Goal: Information Seeking & Learning: Learn about a topic

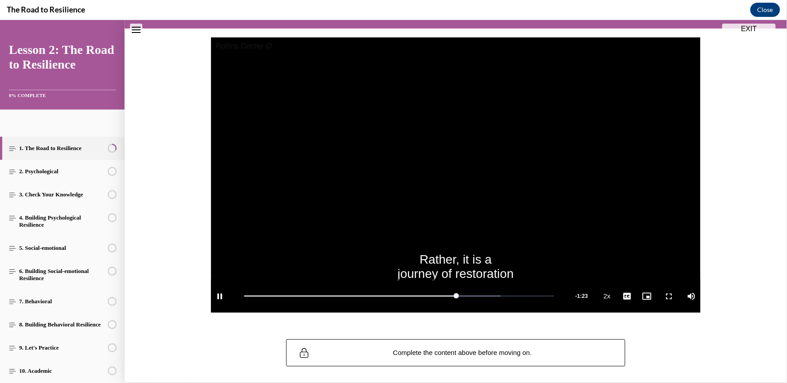
scroll to position [87, 0]
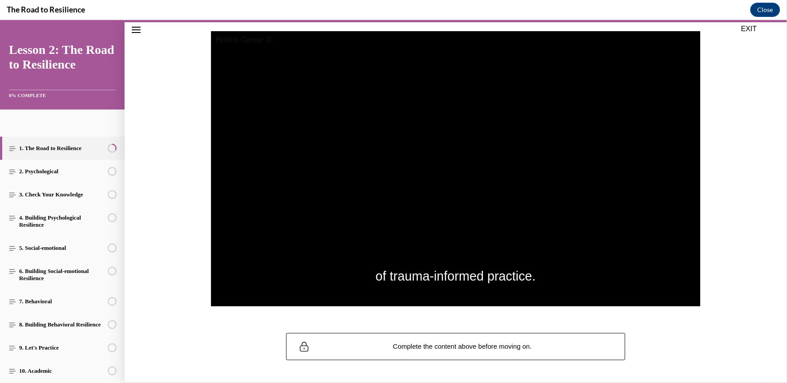
click at [496, 320] on div "of trauma-informed practice. Video Player is loading. Play Video Pause Loaded :…" at bounding box center [456, 173] width 663 height 302
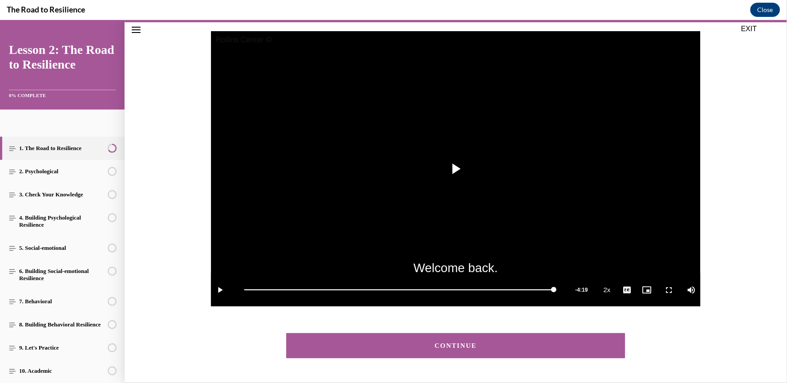
click at [528, 344] on div "CONTINUE" at bounding box center [456, 345] width 312 height 7
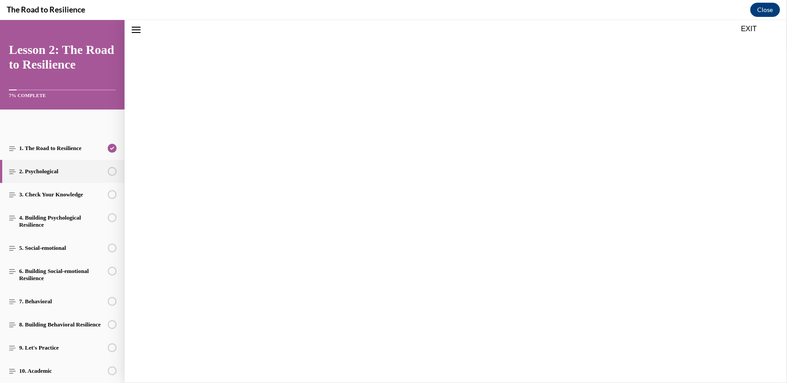
scroll to position [28, 0]
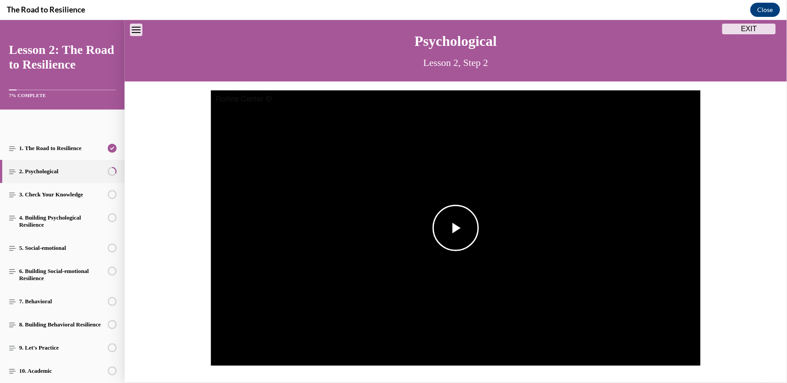
click at [456, 228] on span "Video player" at bounding box center [456, 228] width 0 height 0
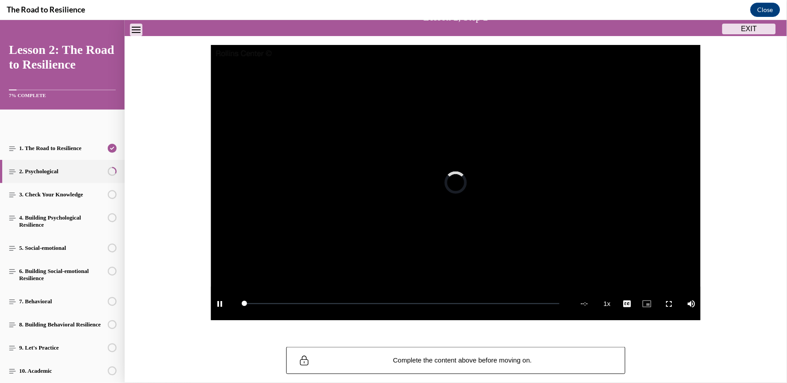
scroll to position [73, 0]
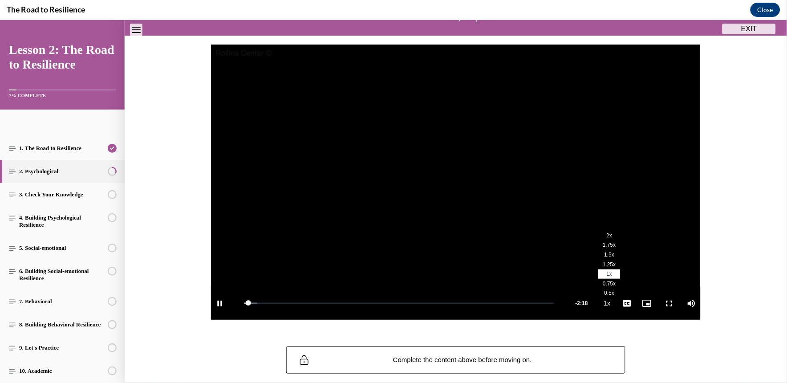
click at [607, 233] on span "2x" at bounding box center [610, 235] width 6 height 6
click at [628, 292] on span "English" at bounding box center [627, 292] width 17 height 6
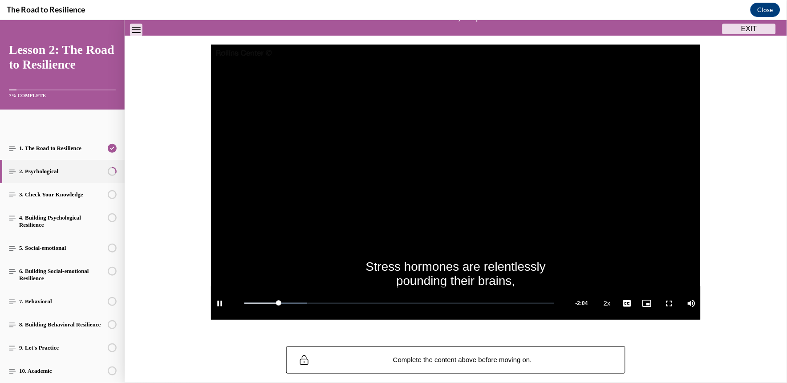
click at [312, 336] on div "Stress hormones are relentlessly pounding their brains, Video Player is loading…" at bounding box center [456, 186] width 663 height 302
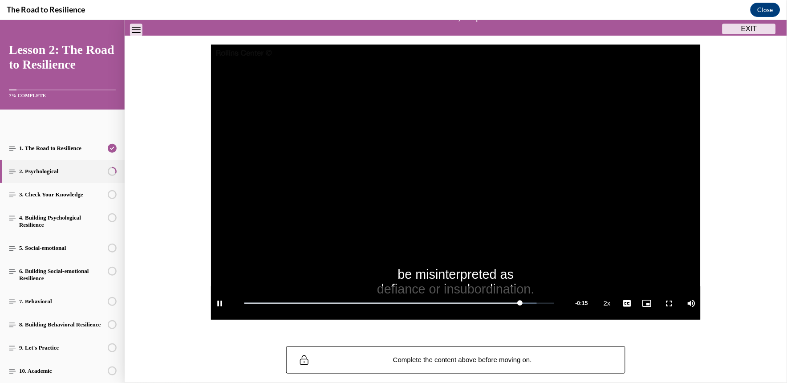
click at [555, 265] on video "Video player" at bounding box center [456, 182] width 490 height 276
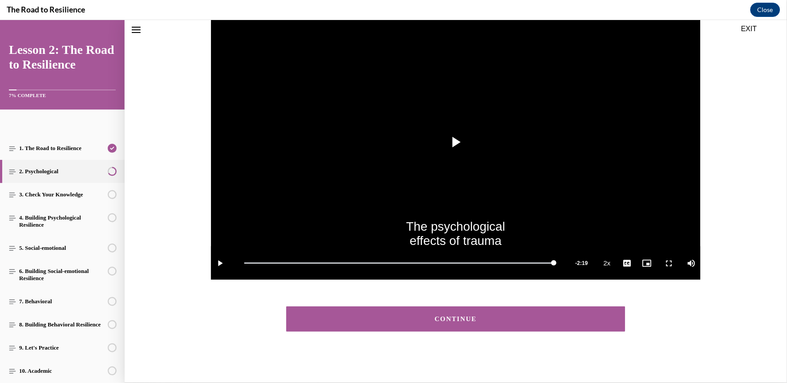
scroll to position [114, 0]
click at [509, 330] on button "CONTINUE" at bounding box center [455, 318] width 339 height 25
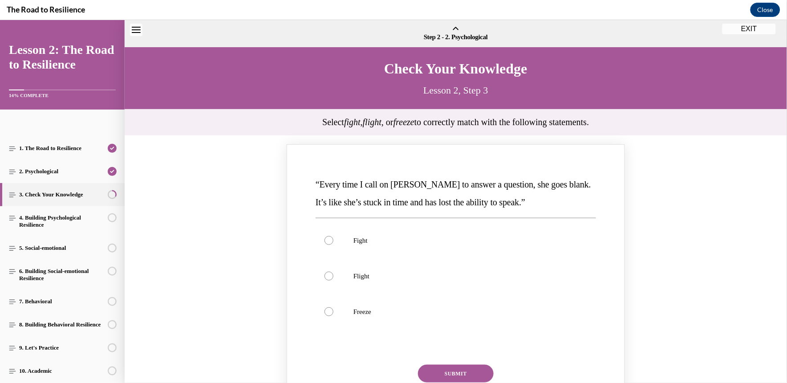
scroll to position [28, 0]
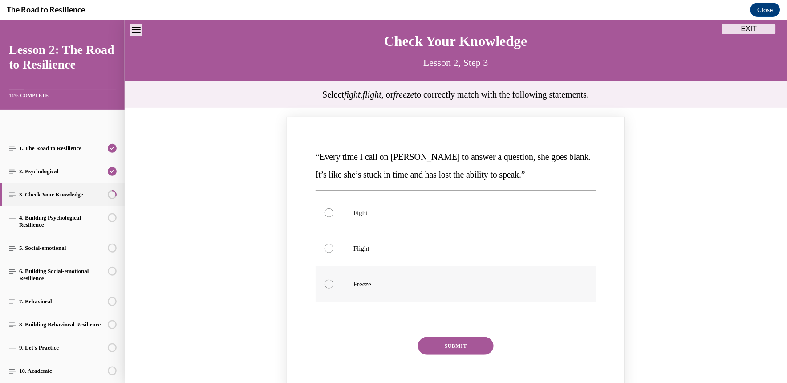
click at [367, 285] on p "Freeze" at bounding box center [464, 283] width 220 height 9
click at [334, 285] on input "Freeze" at bounding box center [329, 283] width 9 height 9
radio input "true"
click at [436, 339] on button "SUBMIT" at bounding box center [456, 346] width 76 height 18
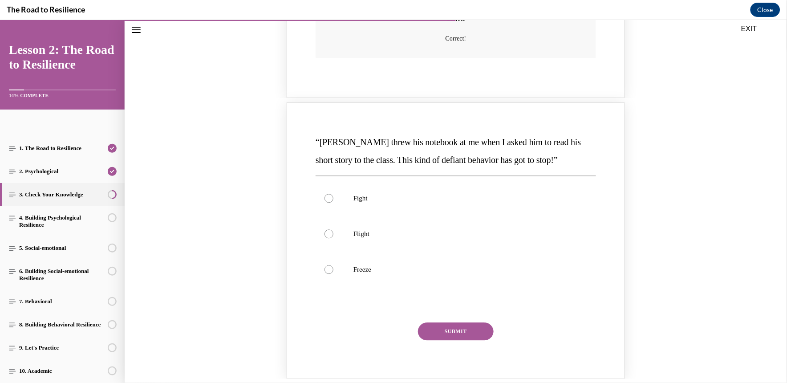
scroll to position [404, 0]
click at [408, 212] on label "Fight" at bounding box center [456, 197] width 281 height 36
click at [334, 202] on input "Fight" at bounding box center [329, 197] width 9 height 9
radio input "true"
click at [435, 325] on button "SUBMIT" at bounding box center [456, 331] width 76 height 18
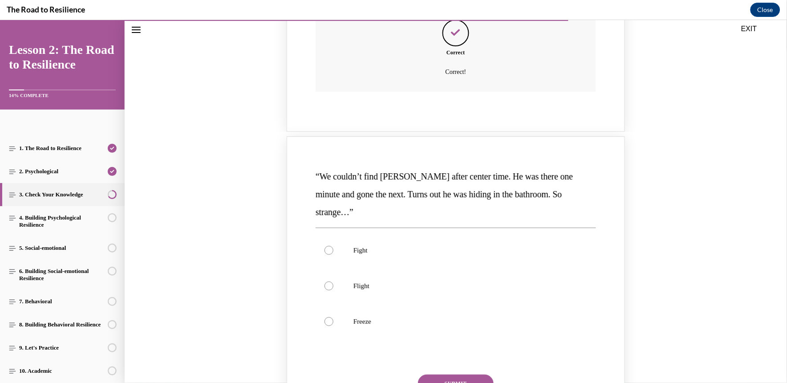
scroll to position [732, 0]
click at [372, 281] on p "Flight" at bounding box center [464, 285] width 220 height 9
click at [334, 281] on input "Flight" at bounding box center [329, 285] width 9 height 9
radio input "true"
click at [452, 374] on button "SUBMIT" at bounding box center [456, 383] width 76 height 18
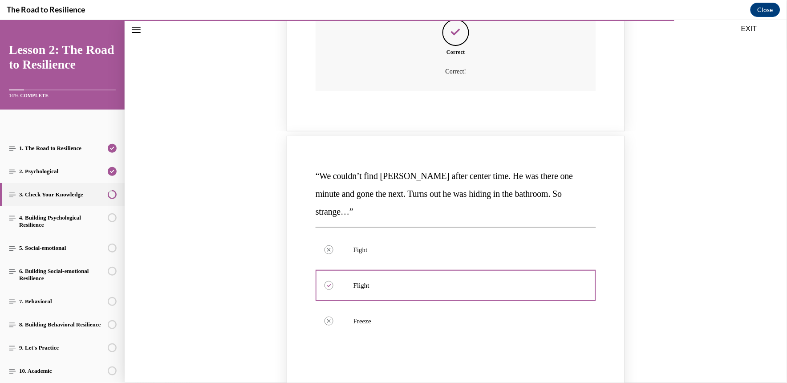
scroll to position [937, 0]
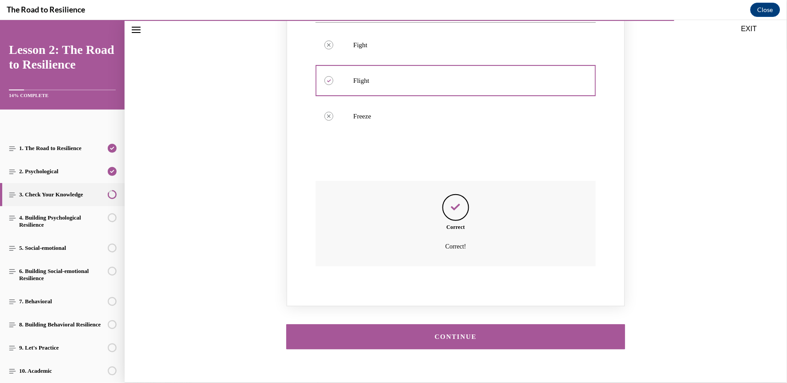
click at [464, 333] on div "CONTINUE" at bounding box center [456, 336] width 312 height 7
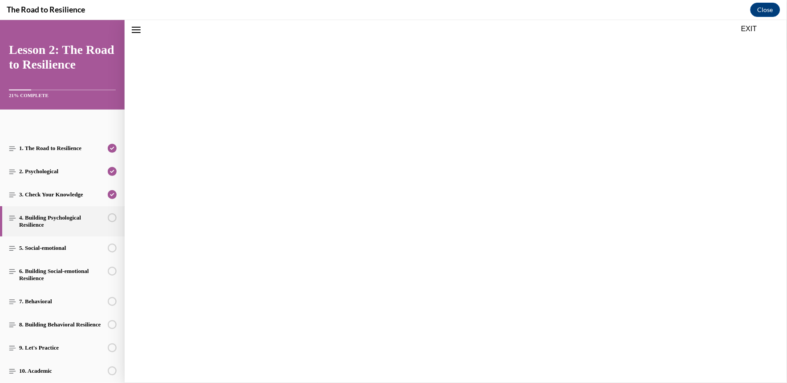
scroll to position [28, 0]
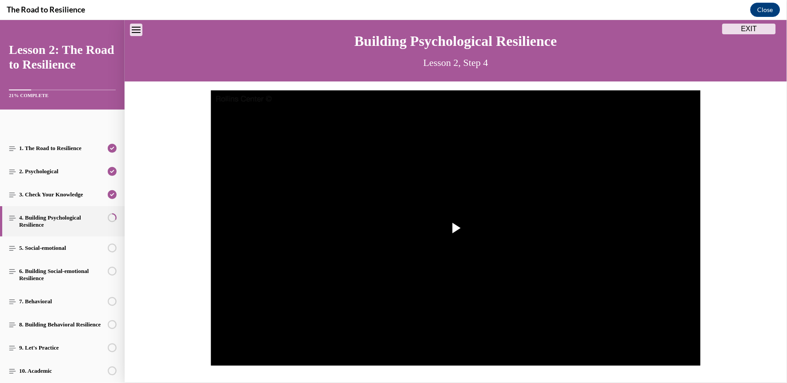
click at [464, 318] on img "Video player" at bounding box center [456, 228] width 490 height 276
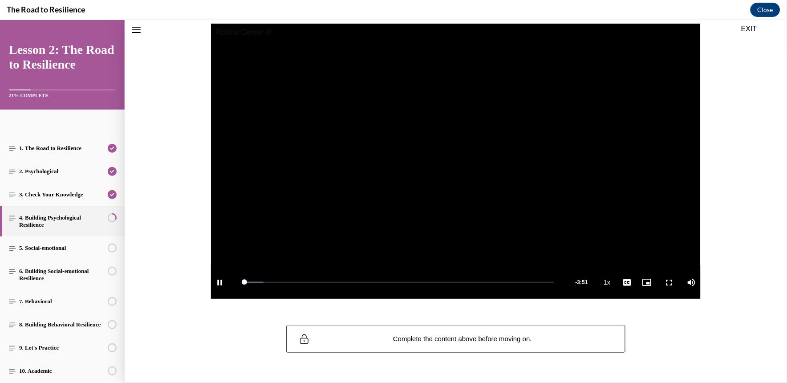
scroll to position [115, 0]
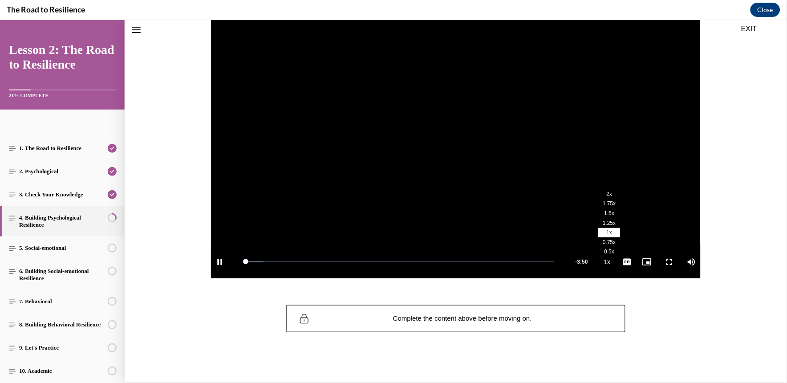
click at [607, 194] on li "2x" at bounding box center [609, 194] width 22 height 10
click at [623, 249] on span "English" at bounding box center [627, 251] width 17 height 6
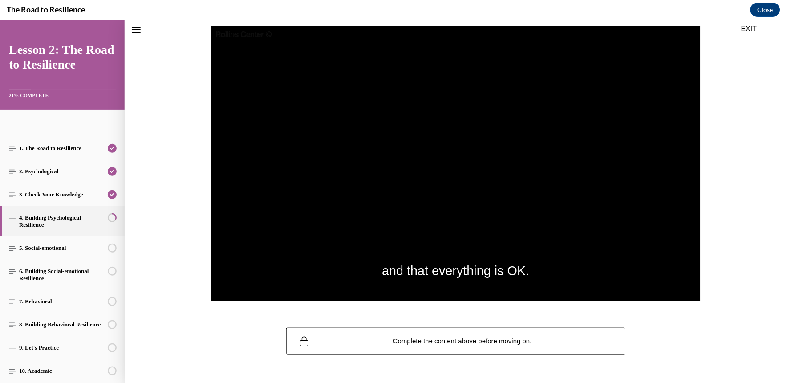
scroll to position [92, 0]
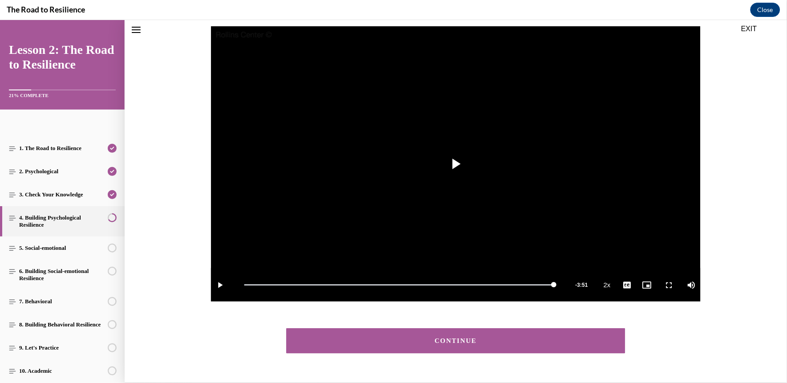
click at [500, 335] on button "CONTINUE" at bounding box center [455, 340] width 339 height 25
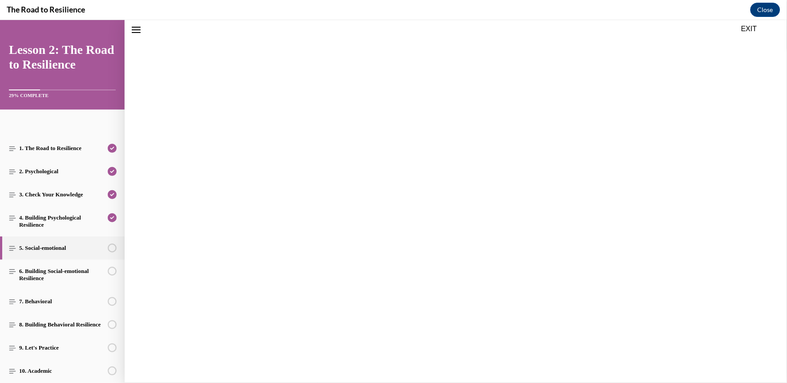
scroll to position [28, 0]
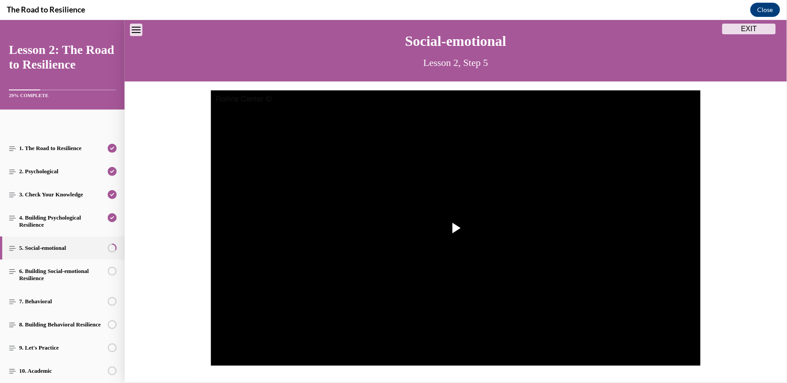
click at [500, 335] on img "Video player" at bounding box center [456, 228] width 490 height 276
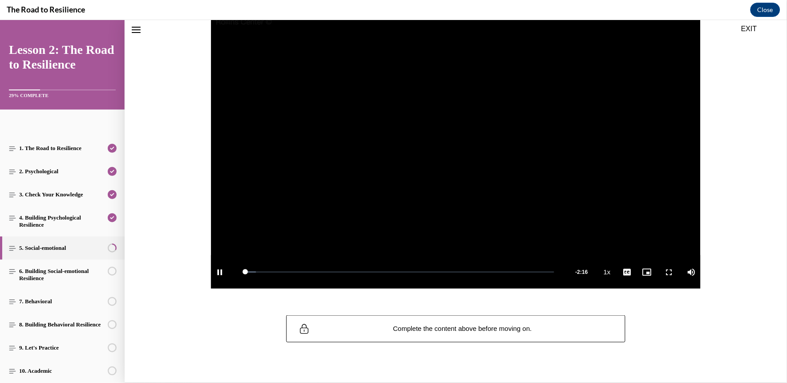
scroll to position [105, 0]
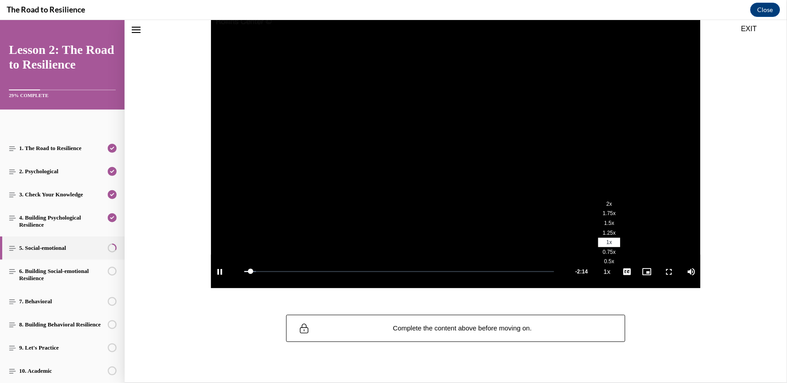
click at [607, 205] on li "2x" at bounding box center [609, 204] width 22 height 10
click at [624, 261] on span "English" at bounding box center [627, 260] width 17 height 6
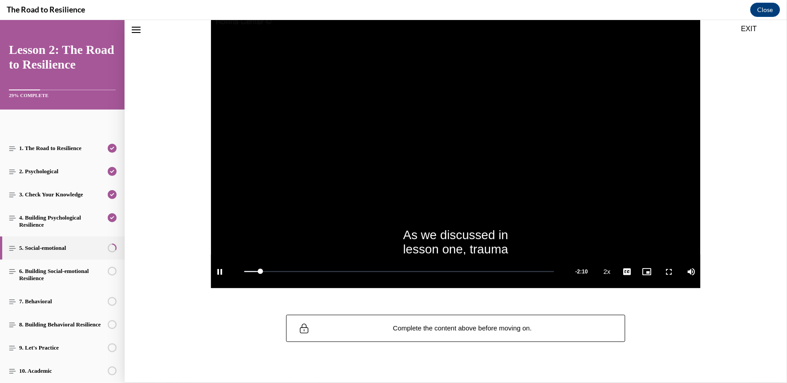
click at [591, 303] on div "As we discussed in lesson one, trauma Video Player is loading. Play Video Pause…" at bounding box center [456, 155] width 663 height 302
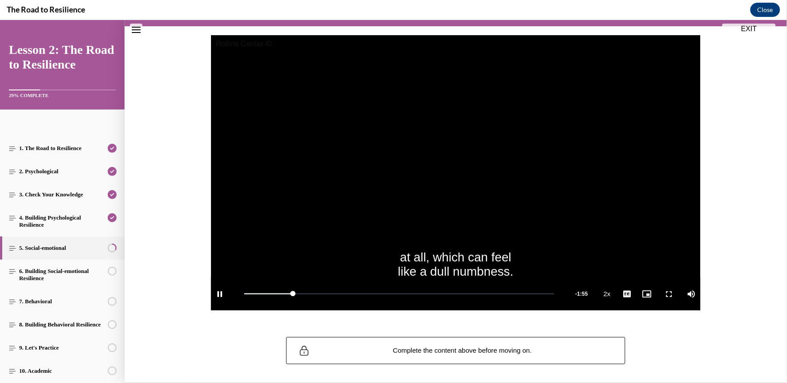
scroll to position [92, 0]
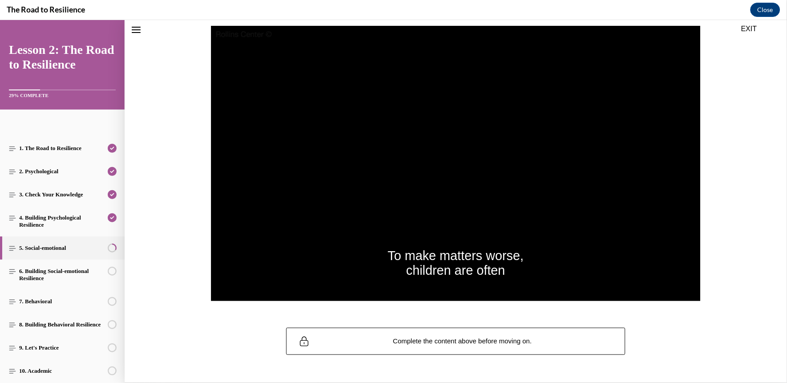
click at [741, 197] on div "To make matters worse, children are often Video Player is loading. Play Video P…" at bounding box center [456, 167] width 663 height 285
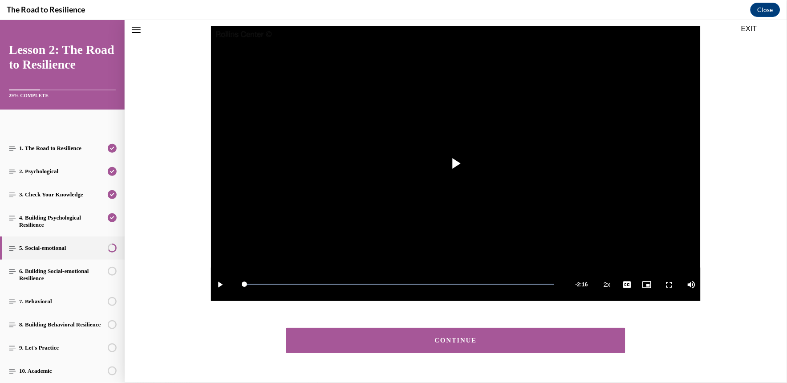
click at [563, 338] on div "CONTINUE" at bounding box center [456, 340] width 312 height 7
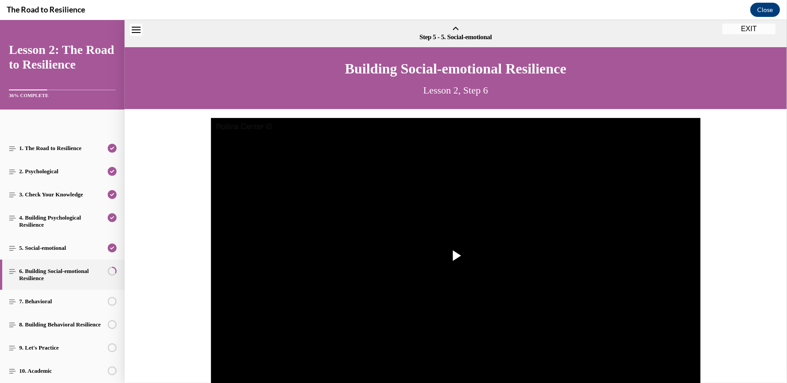
scroll to position [28, 0]
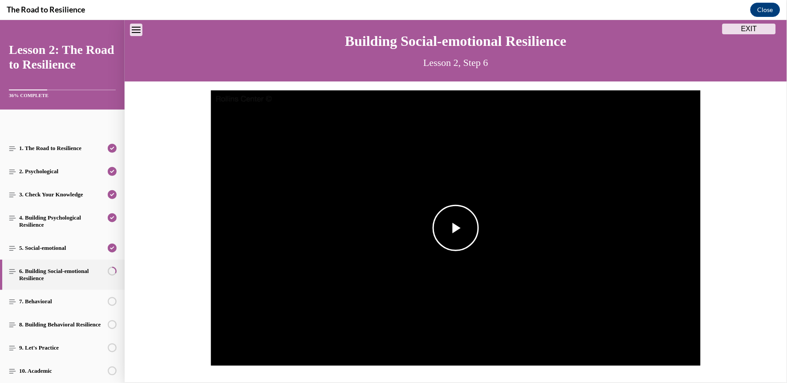
click at [429, 154] on img "Video player" at bounding box center [456, 228] width 490 height 276
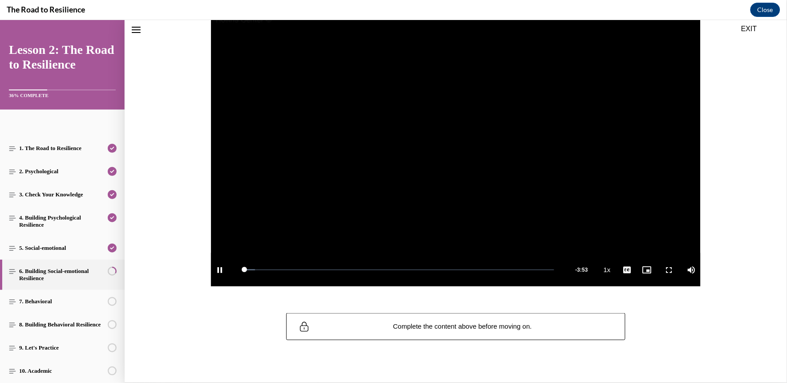
scroll to position [108, 0]
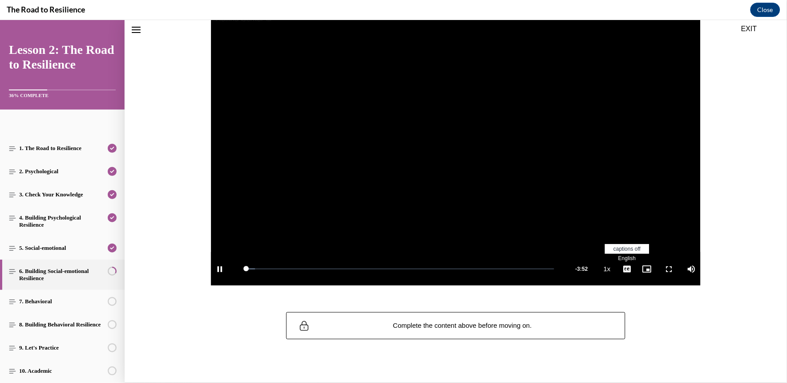
click at [620, 259] on span "English" at bounding box center [627, 258] width 17 height 6
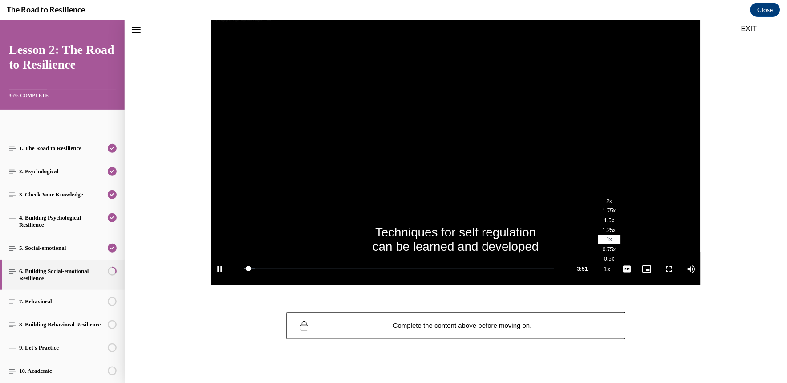
click at [607, 199] on li "2x" at bounding box center [609, 201] width 22 height 10
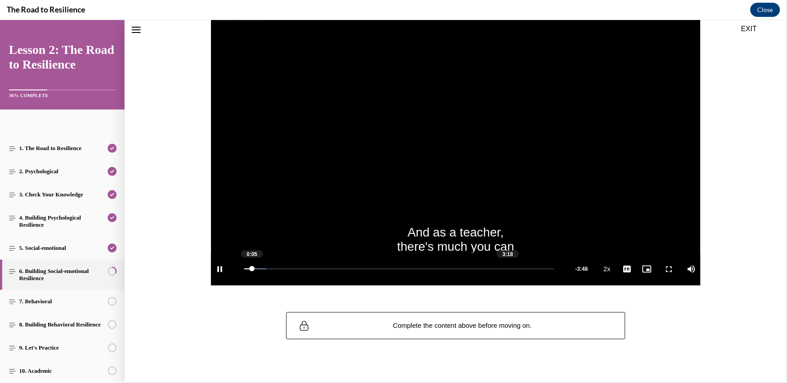
click at [504, 283] on div "Loaded : 6.97% 3:18 0:05" at bounding box center [399, 268] width 319 height 33
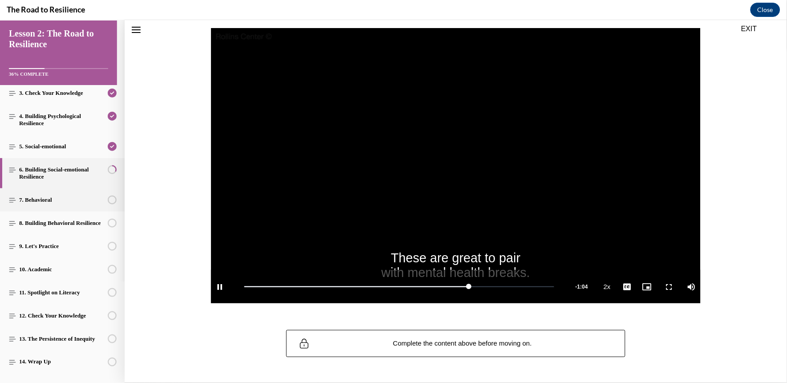
scroll to position [129, 0]
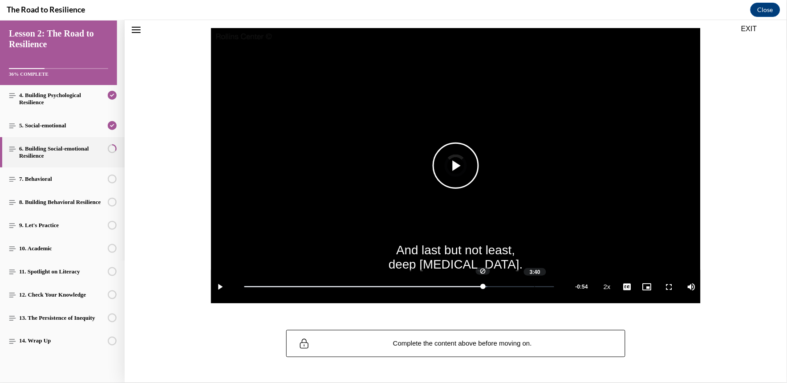
click at [531, 278] on div "Loaded : 78.39% 3:40 2:59" at bounding box center [399, 285] width 319 height 33
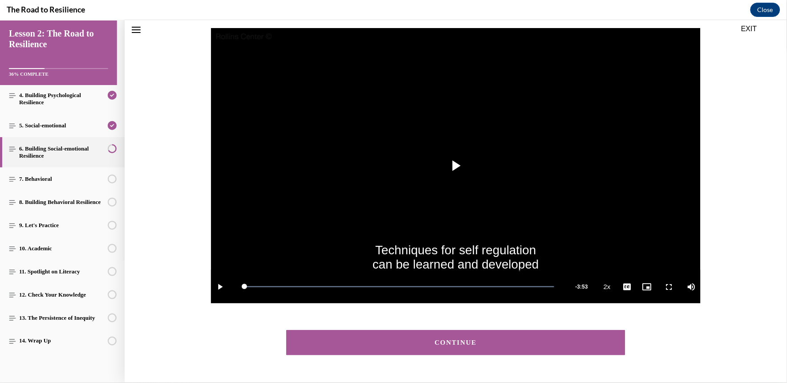
click at [521, 341] on div "CONTINUE" at bounding box center [456, 342] width 312 height 7
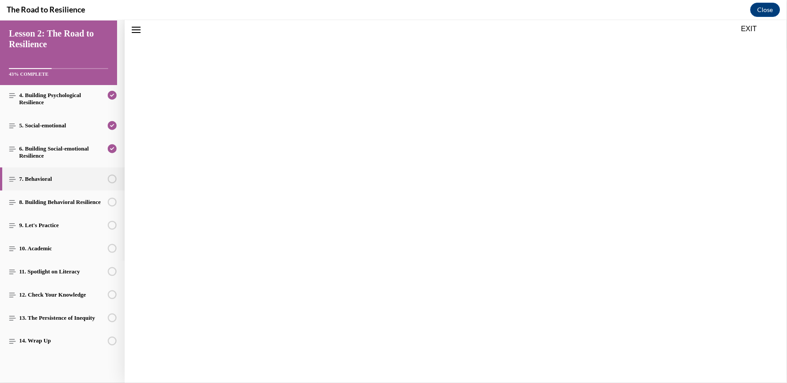
scroll to position [28, 0]
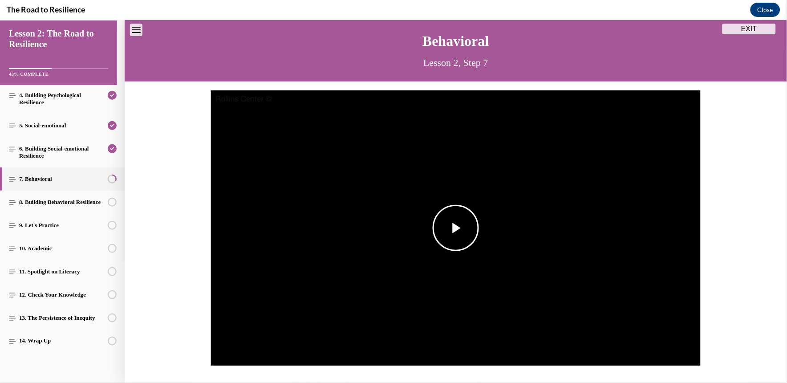
click at [456, 228] on span "Video player" at bounding box center [456, 228] width 0 height 0
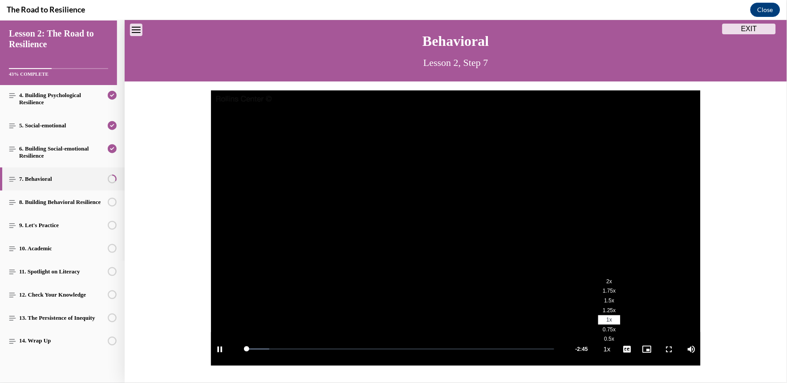
click at [607, 281] on span "2x" at bounding box center [610, 281] width 6 height 6
click at [627, 338] on span "English" at bounding box center [627, 338] width 17 height 6
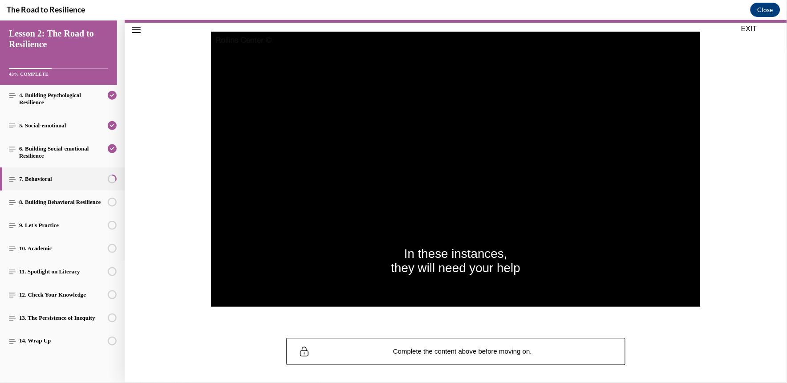
scroll to position [87, 0]
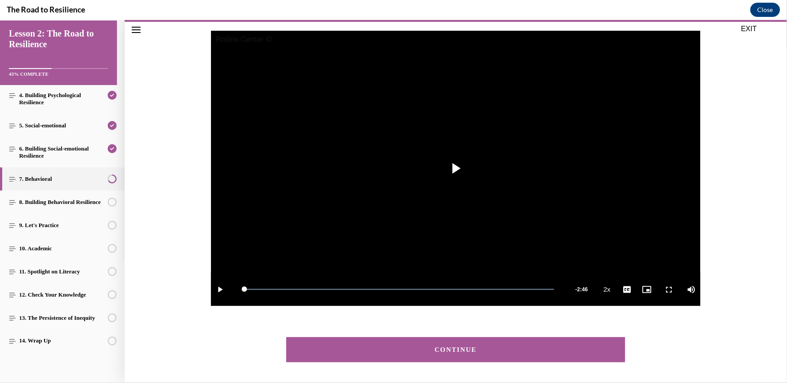
click at [493, 354] on button "CONTINUE" at bounding box center [455, 349] width 339 height 25
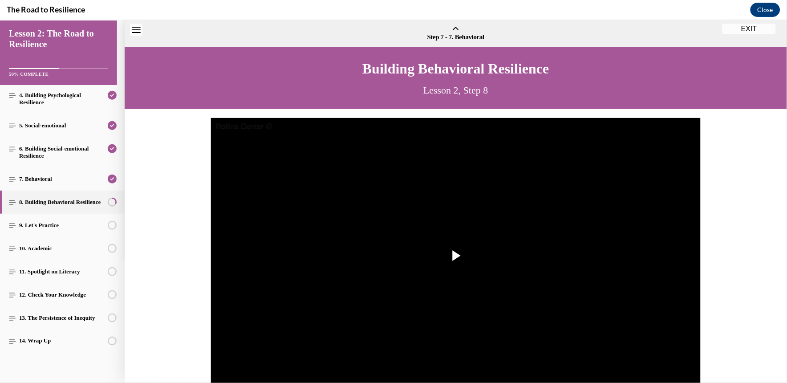
scroll to position [28, 0]
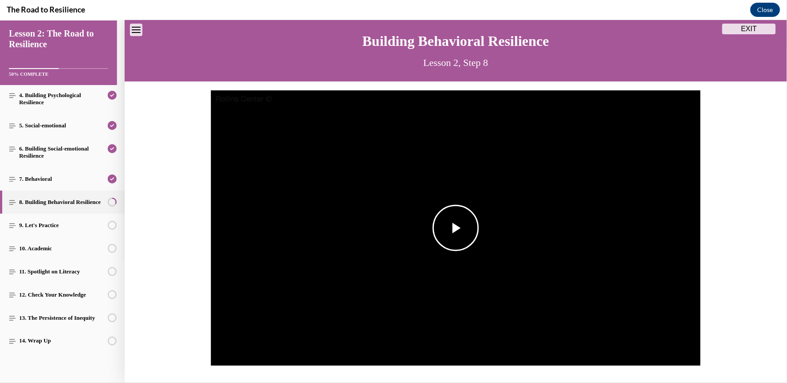
click at [481, 289] on img "Video player" at bounding box center [456, 228] width 490 height 276
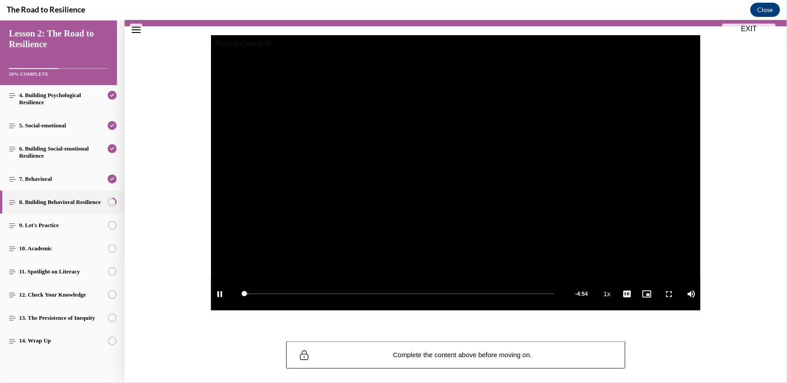
scroll to position [85, 0]
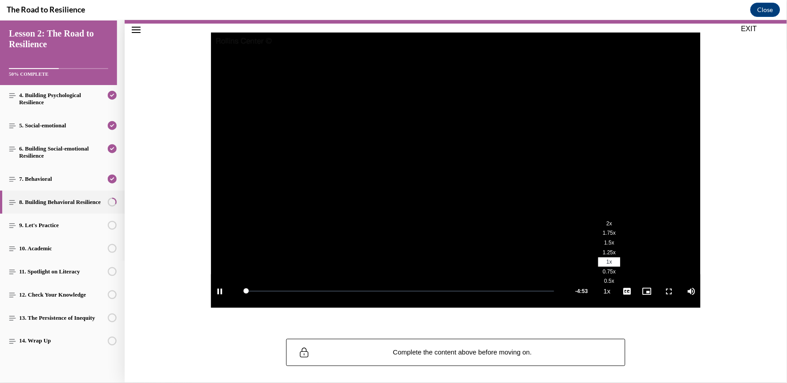
click at [607, 223] on span "2x" at bounding box center [610, 223] width 6 height 6
click at [627, 279] on span "English" at bounding box center [627, 280] width 17 height 6
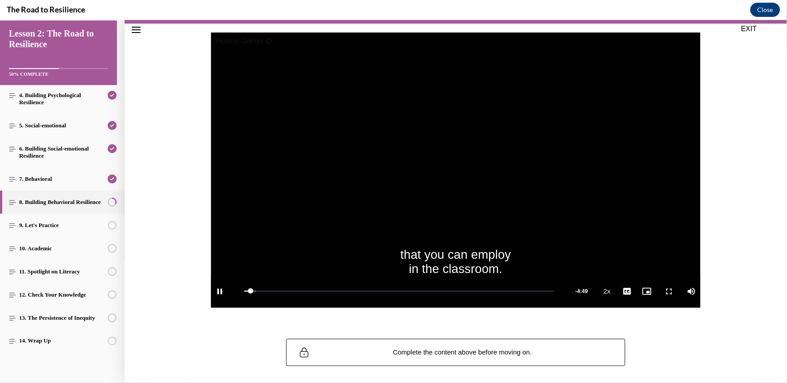
click at [618, 323] on div "that you can employ in the classroom. Video Player is loading. Play Video Pause…" at bounding box center [456, 174] width 663 height 302
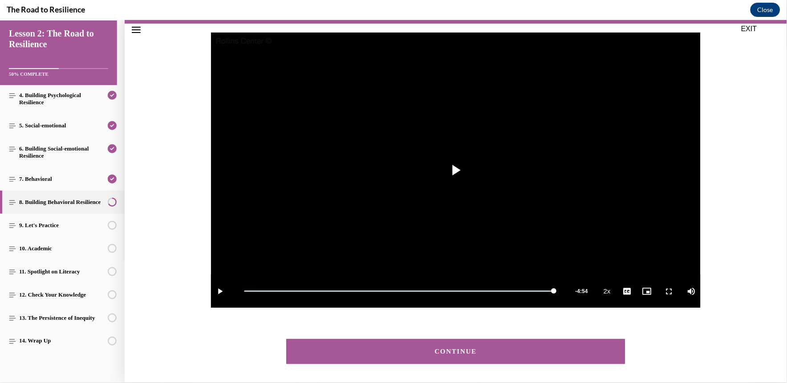
click at [508, 355] on button "CONTINUE" at bounding box center [455, 350] width 339 height 25
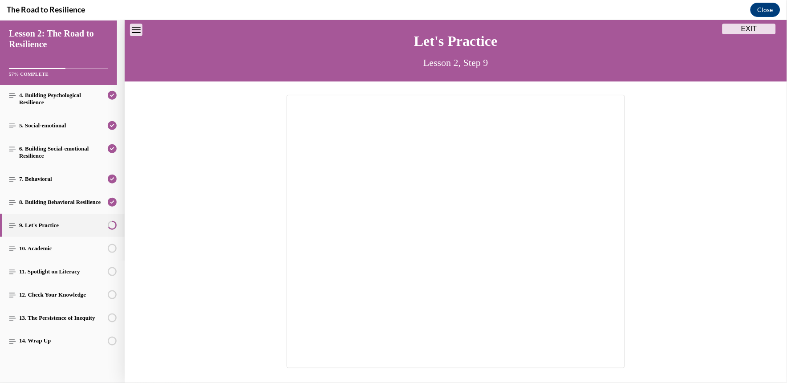
scroll to position [121, 0]
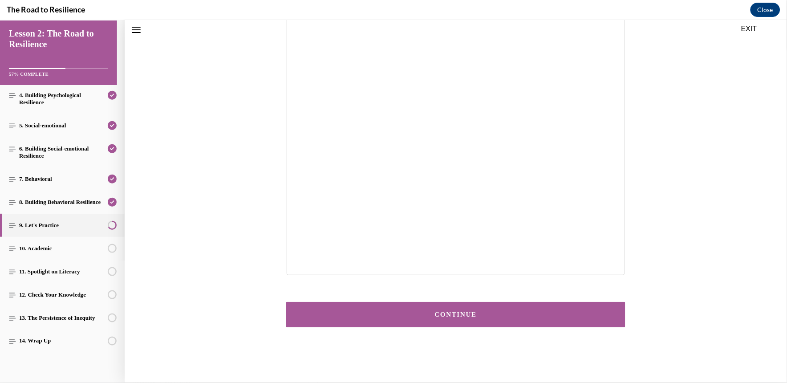
click at [423, 320] on button "CONTINUE" at bounding box center [455, 313] width 339 height 25
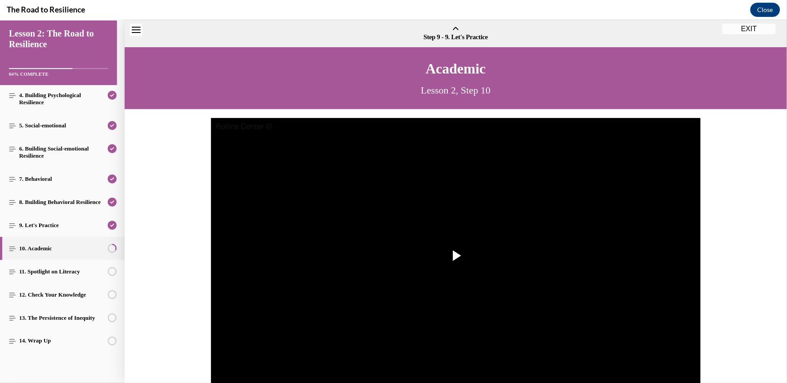
scroll to position [28, 0]
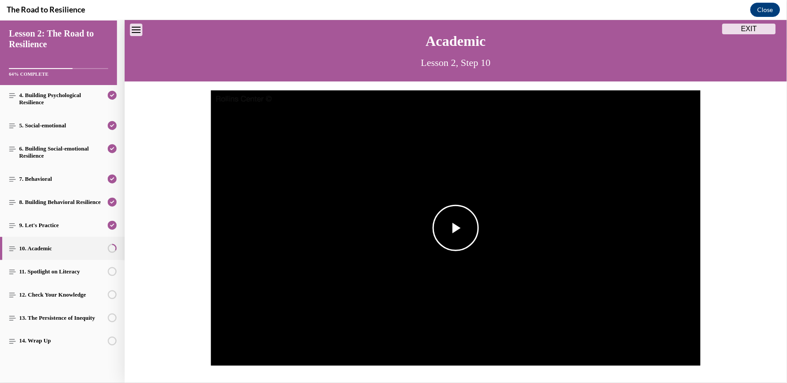
click at [456, 228] on span "Video player" at bounding box center [456, 228] width 0 height 0
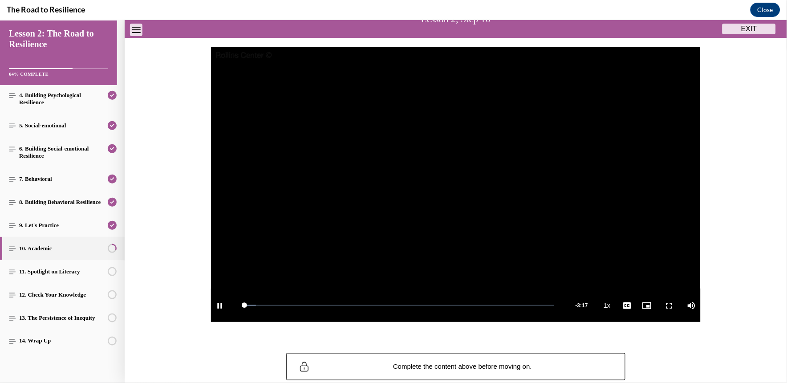
scroll to position [73, 0]
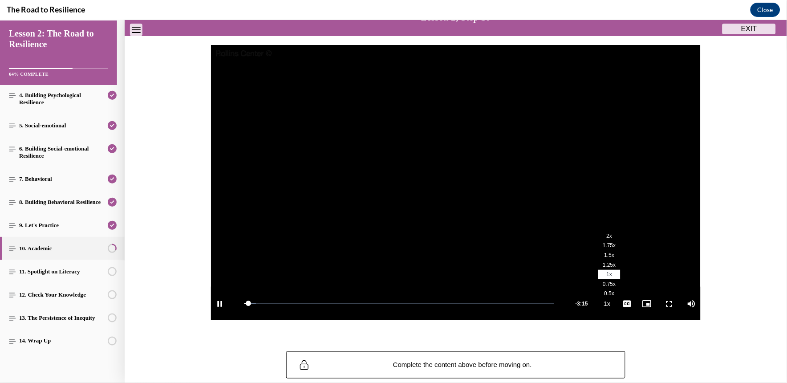
click at [606, 237] on li "2x" at bounding box center [609, 236] width 22 height 10
click at [619, 289] on span "English" at bounding box center [627, 292] width 17 height 6
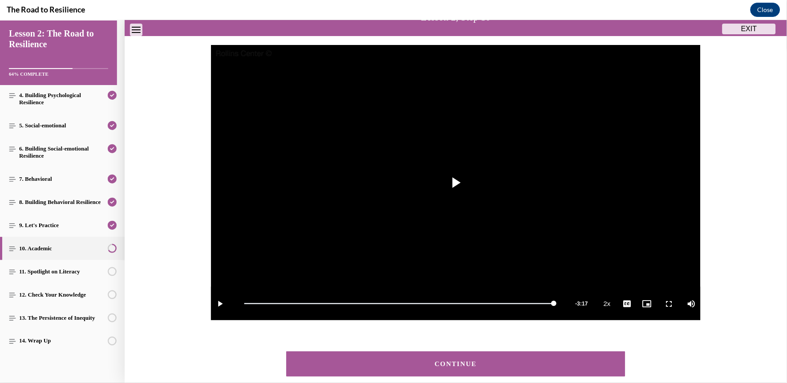
click at [460, 375] on button "CONTINUE" at bounding box center [455, 363] width 339 height 25
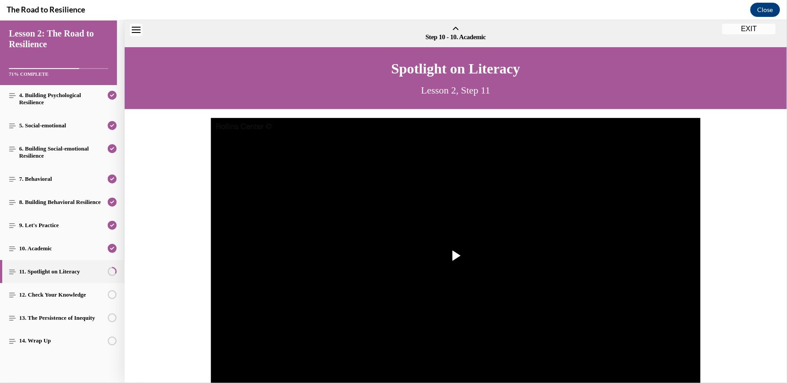
scroll to position [28, 0]
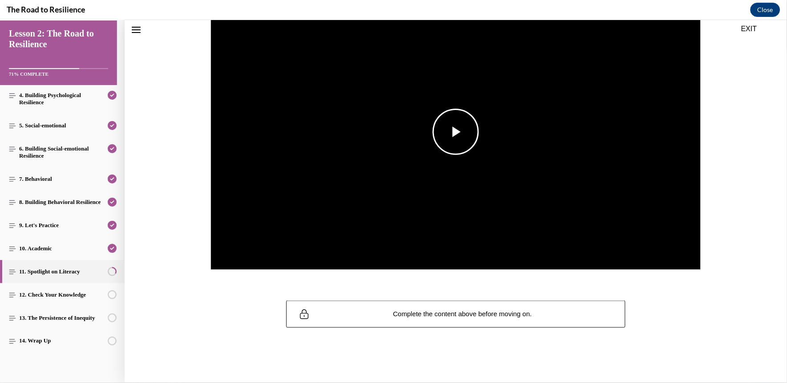
click at [506, 211] on img "Video player" at bounding box center [456, 132] width 490 height 276
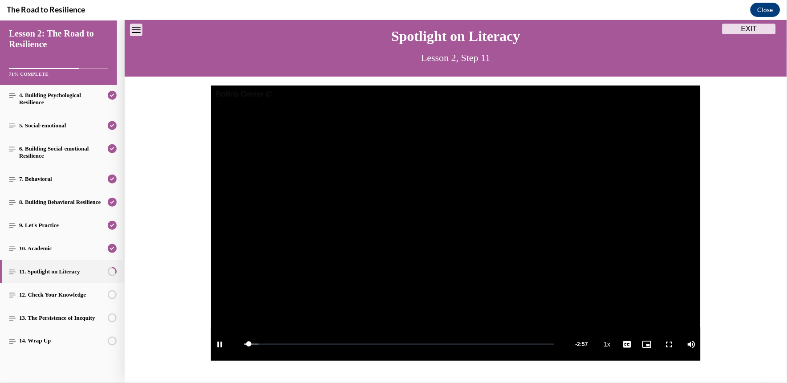
scroll to position [32, 0]
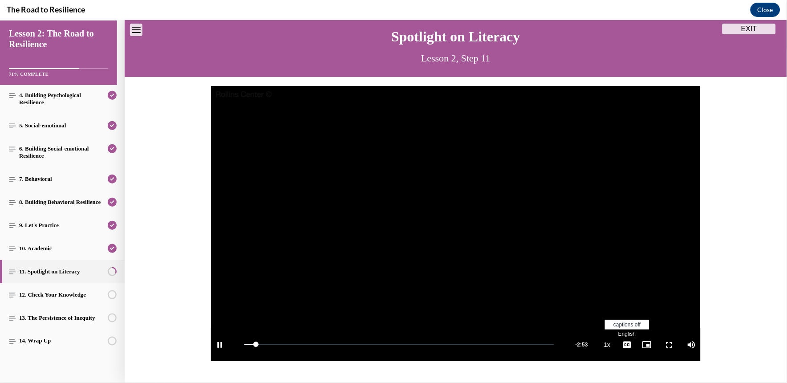
click at [619, 332] on span "English" at bounding box center [627, 333] width 17 height 6
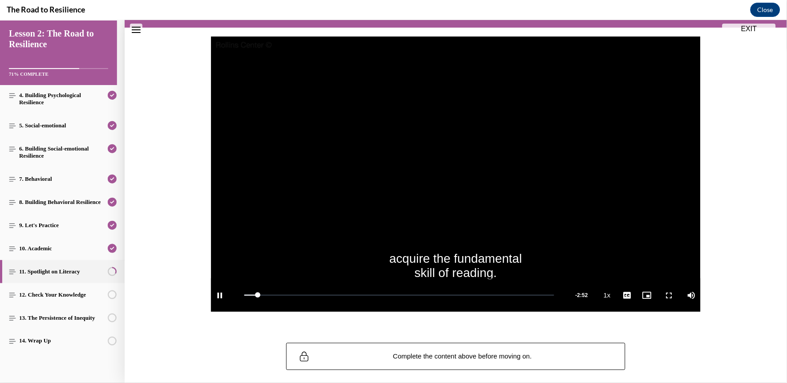
scroll to position [82, 0]
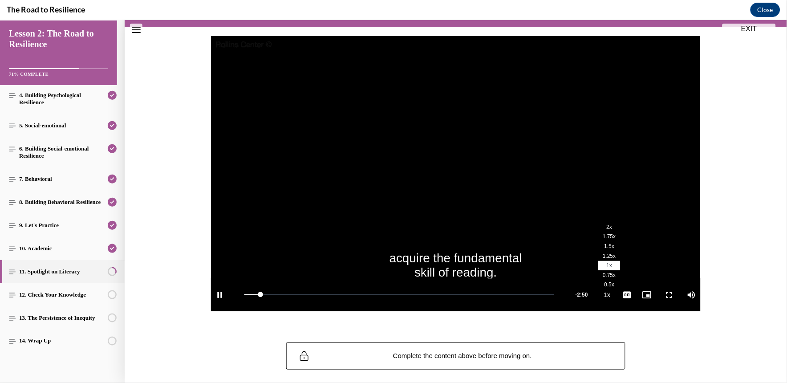
click at [606, 223] on li "2x" at bounding box center [609, 227] width 22 height 10
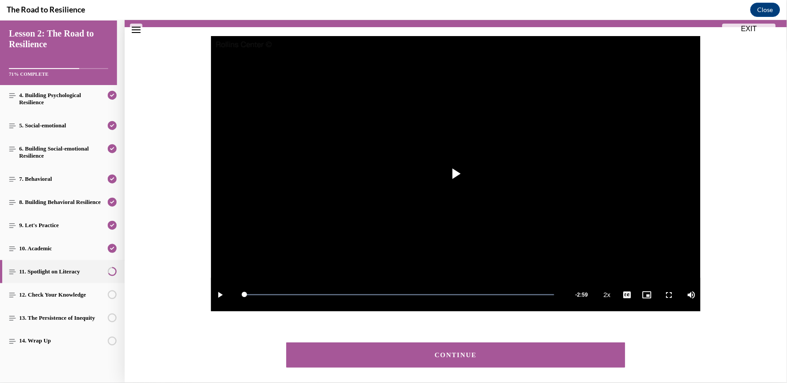
click at [513, 354] on div "CONTINUE" at bounding box center [456, 354] width 312 height 7
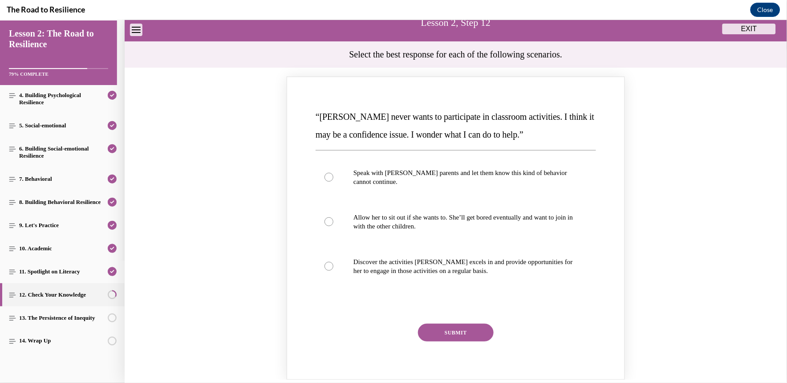
scroll to position [73, 0]
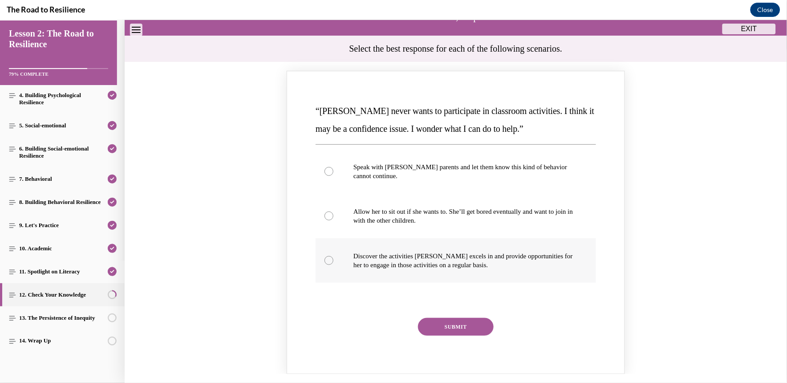
click at [415, 245] on label "Discover the activities [PERSON_NAME] excels in and provide opportunities for h…" at bounding box center [456, 260] width 281 height 45
click at [334, 256] on input "Discover the activities [PERSON_NAME] excels in and provide opportunities for h…" at bounding box center [329, 260] width 9 height 9
radio input "true"
click at [422, 327] on button "SUBMIT" at bounding box center [456, 327] width 76 height 18
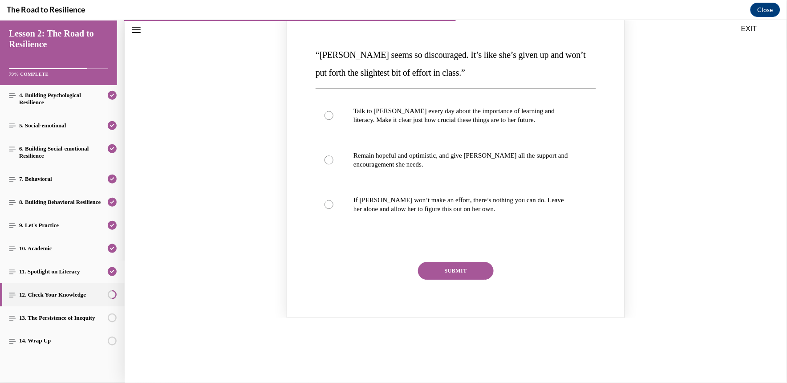
scroll to position [518, 0]
click at [468, 145] on label "Remain hopeful and optimistic, and give [PERSON_NAME] all the support and encou…" at bounding box center [456, 159] width 281 height 45
click at [334, 155] on input "Remain hopeful and optimistic, and give [PERSON_NAME] all the support and encou…" at bounding box center [329, 159] width 9 height 9
radio input "true"
click at [455, 261] on button "SUBMIT" at bounding box center [456, 270] width 76 height 18
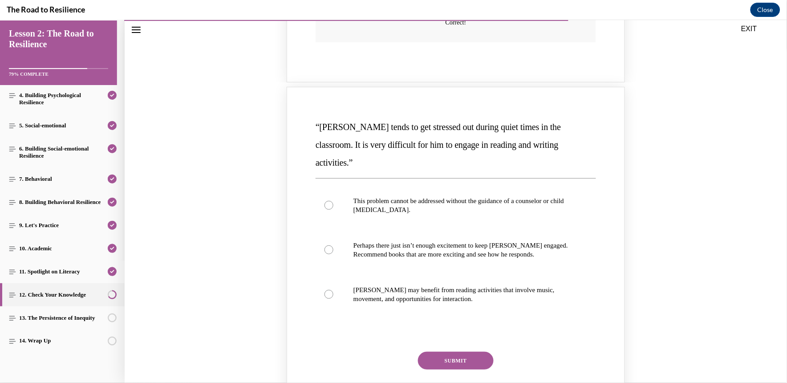
scroll to position [835, 0]
click at [455, 271] on label "[PERSON_NAME] may benefit from reading activities that involve music, movement,…" at bounding box center [456, 293] width 281 height 45
click at [334, 289] on input "[PERSON_NAME] may benefit from reading activities that involve music, movement,…" at bounding box center [329, 293] width 9 height 9
radio input "true"
click at [435, 351] on button "SUBMIT" at bounding box center [456, 360] width 76 height 18
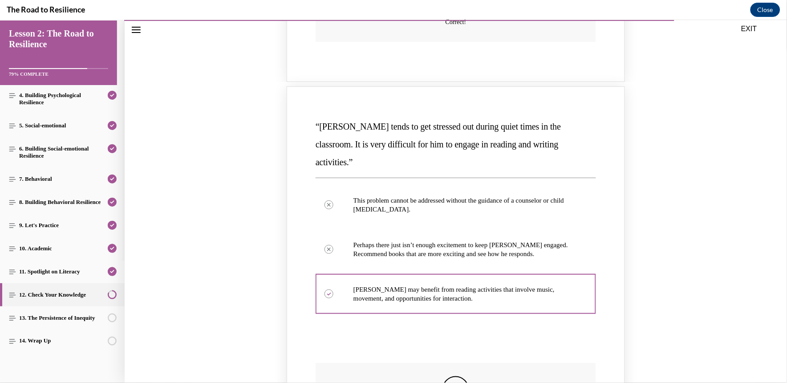
scroll to position [1026, 0]
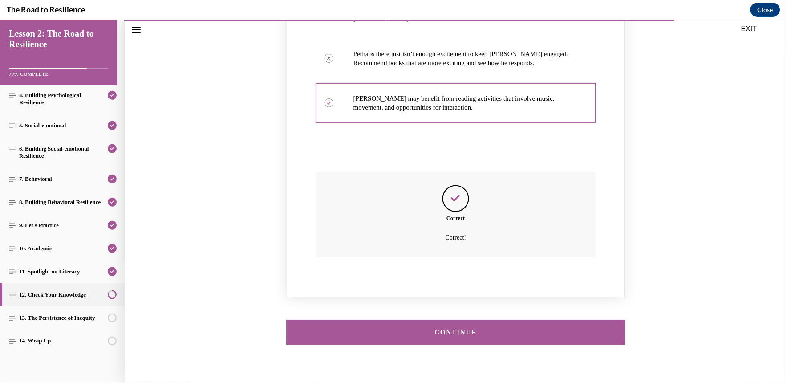
click at [440, 329] on div "CONTINUE" at bounding box center [456, 332] width 312 height 7
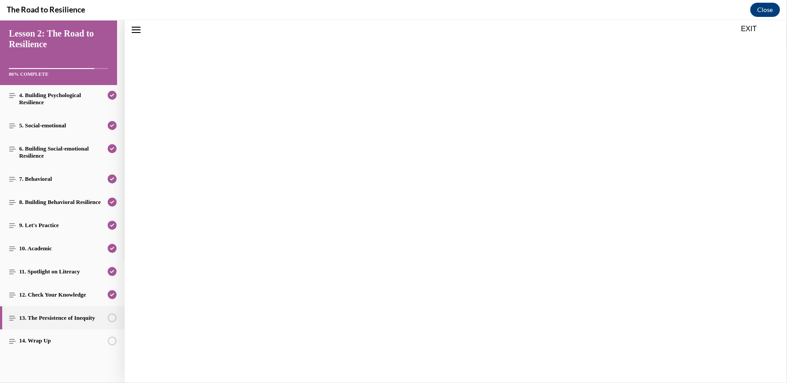
scroll to position [28, 0]
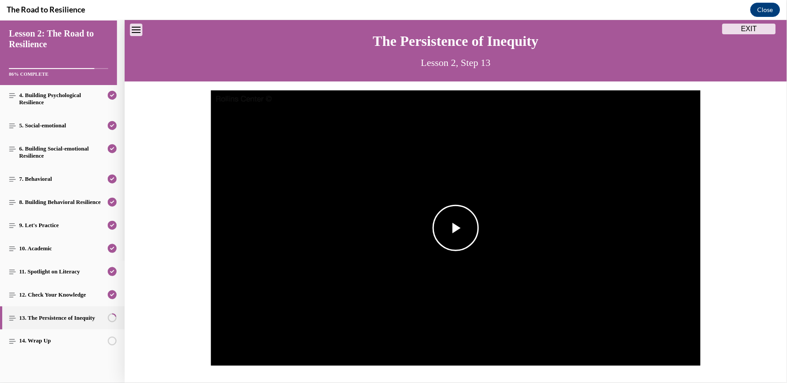
click at [443, 270] on img "Video player" at bounding box center [456, 228] width 490 height 276
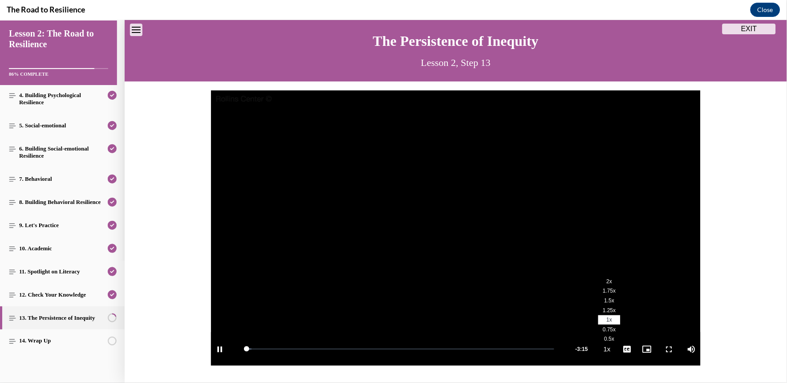
click at [606, 282] on li "2x" at bounding box center [609, 281] width 22 height 10
click at [627, 337] on span "English" at bounding box center [627, 338] width 17 height 6
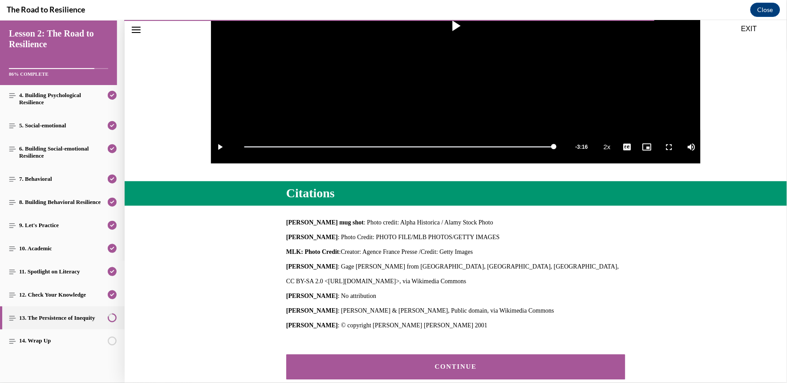
scroll to position [282, 0]
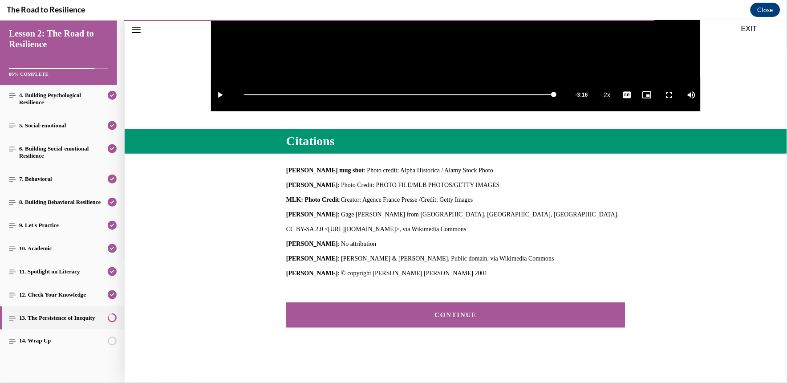
click at [441, 313] on div "CONTINUE" at bounding box center [456, 314] width 312 height 7
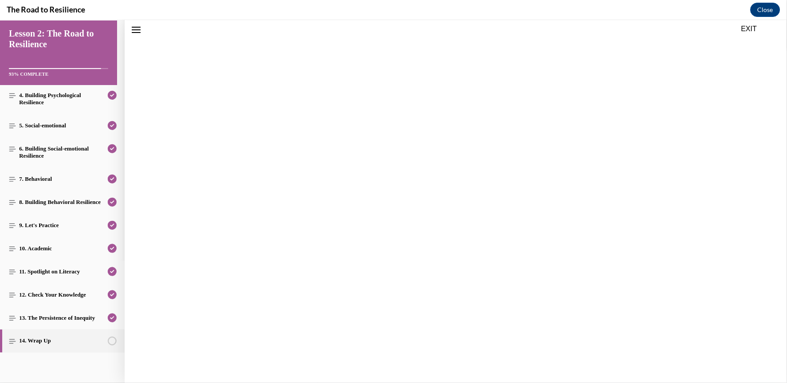
scroll to position [28, 0]
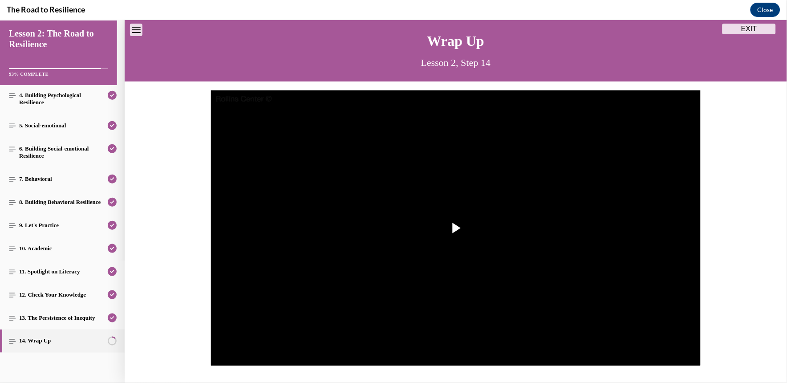
click at [441, 313] on img "Video player" at bounding box center [456, 228] width 490 height 276
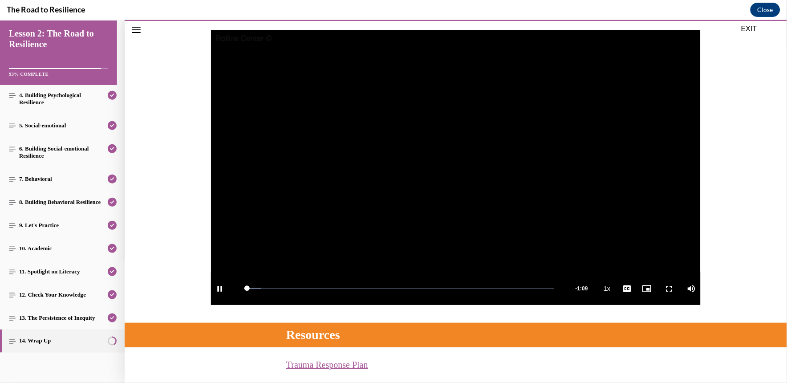
scroll to position [89, 0]
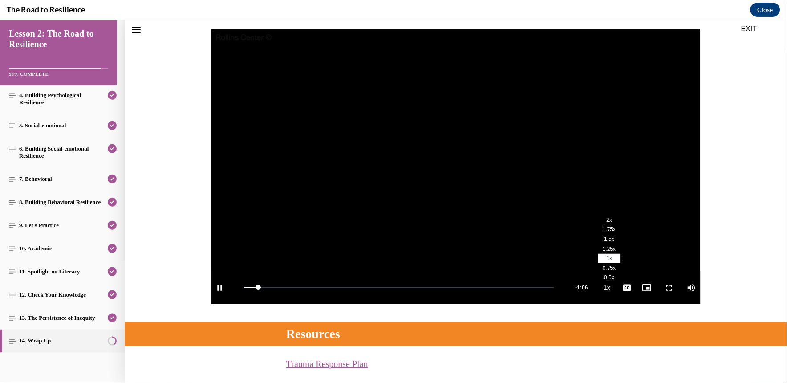
click at [607, 219] on span "2x" at bounding box center [610, 219] width 6 height 6
click at [623, 276] on span "English" at bounding box center [627, 276] width 17 height 6
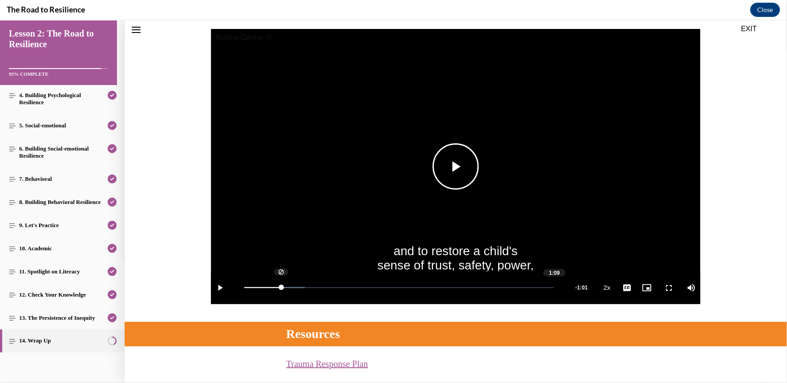
click at [554, 288] on div "Loaded : 19.50% 1:09 0:08" at bounding box center [399, 286] width 319 height 33
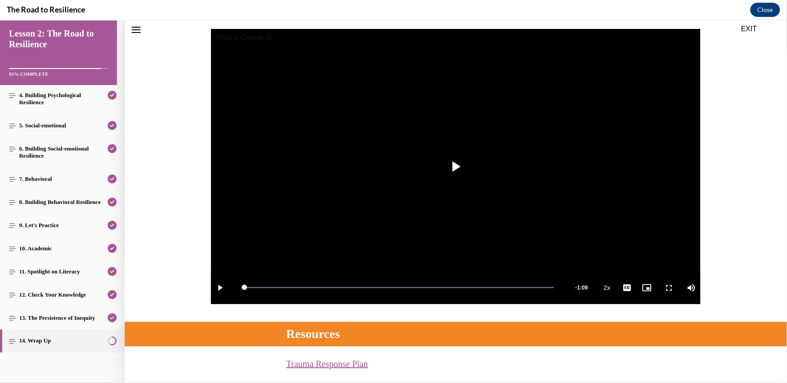
scroll to position [216, 0]
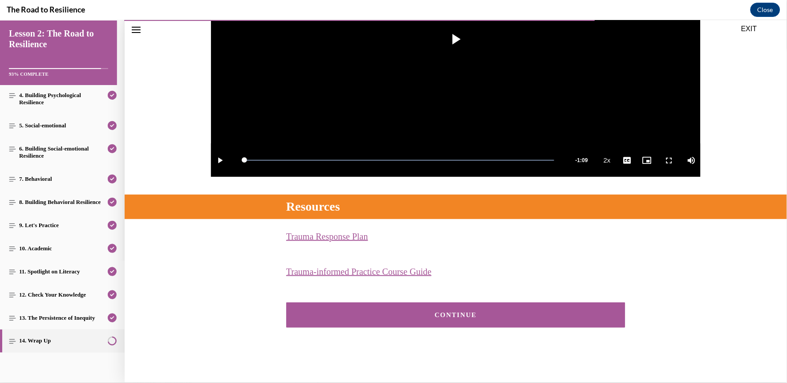
click at [433, 321] on button "CONTINUE" at bounding box center [455, 314] width 339 height 25
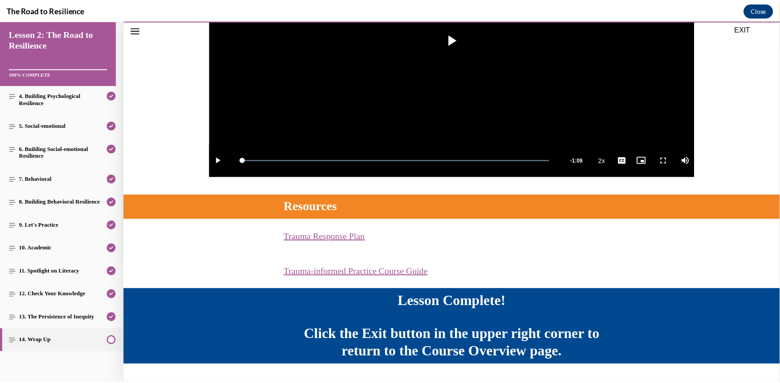
scroll to position [240, 0]
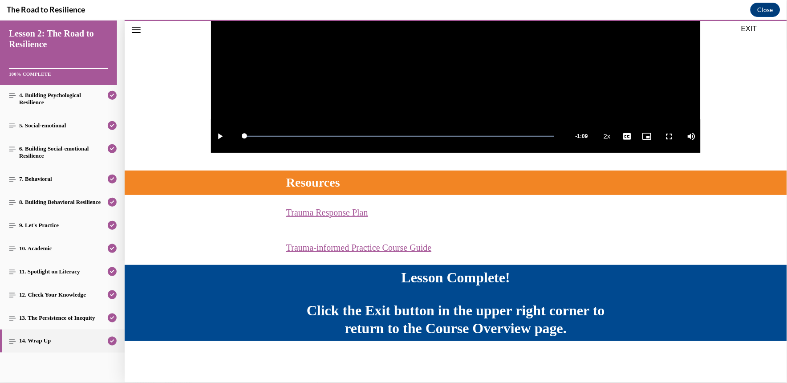
click at [751, 31] on button "EXIT" at bounding box center [749, 28] width 53 height 11
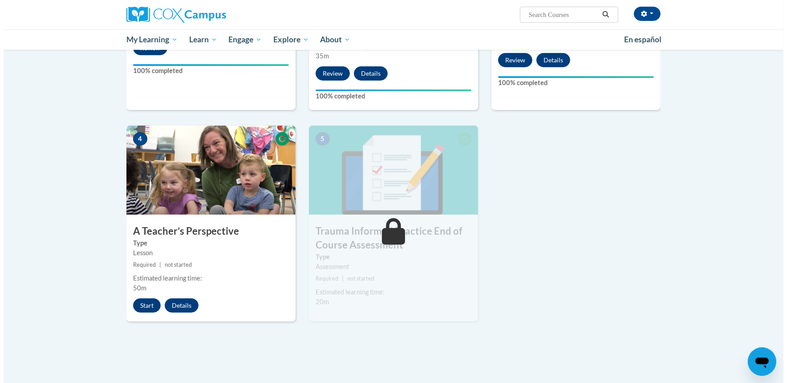
scroll to position [354, 0]
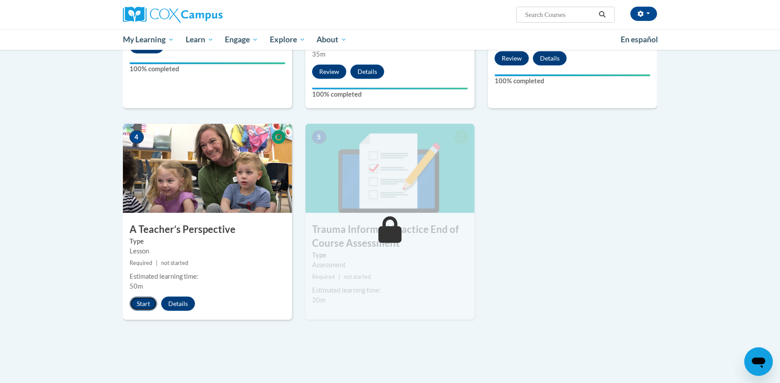
click at [148, 297] on button "Start" at bounding box center [144, 304] width 28 height 14
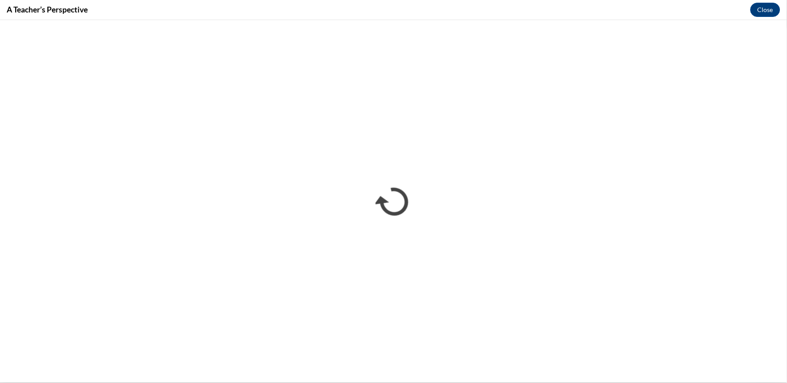
scroll to position [0, 0]
